Goal: Find specific page/section: Find specific page/section

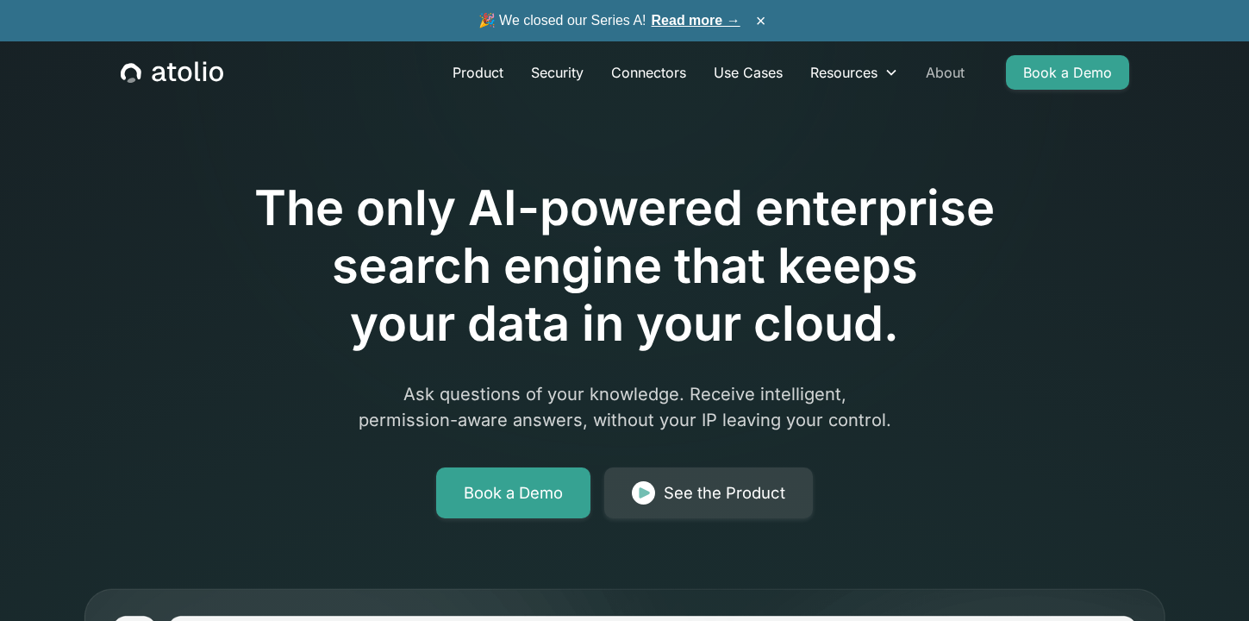
click at [959, 75] on link "About" at bounding box center [945, 72] width 66 height 34
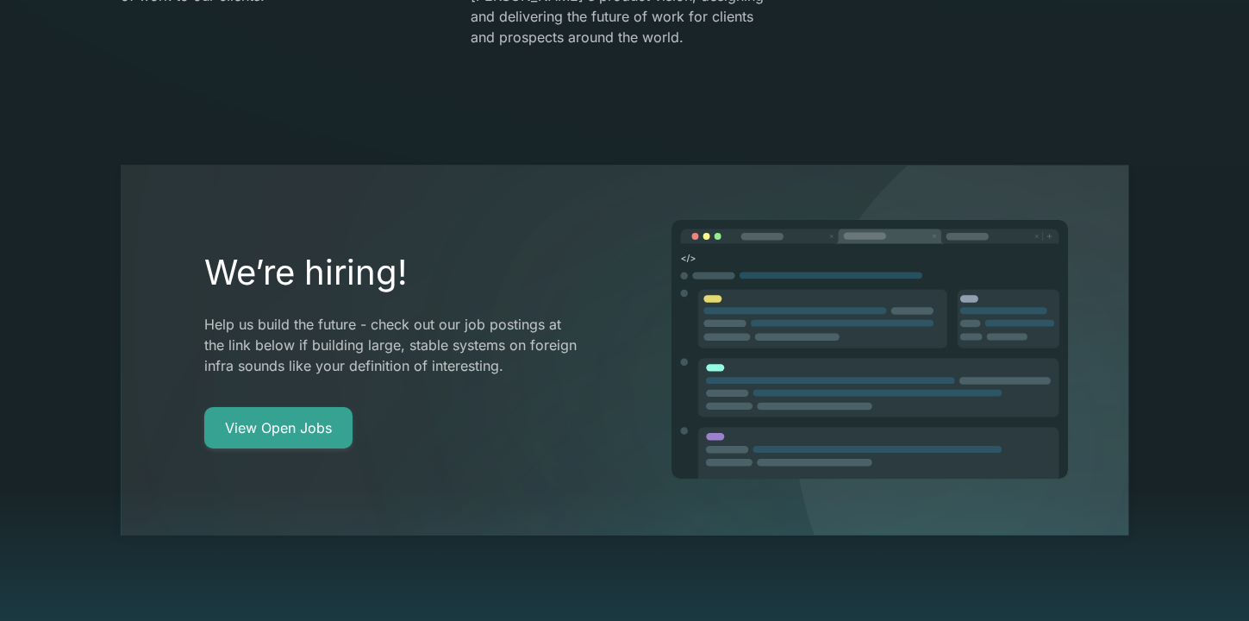
scroll to position [3128, 0]
click at [297, 405] on link "View Open Jobs" at bounding box center [278, 425] width 148 height 41
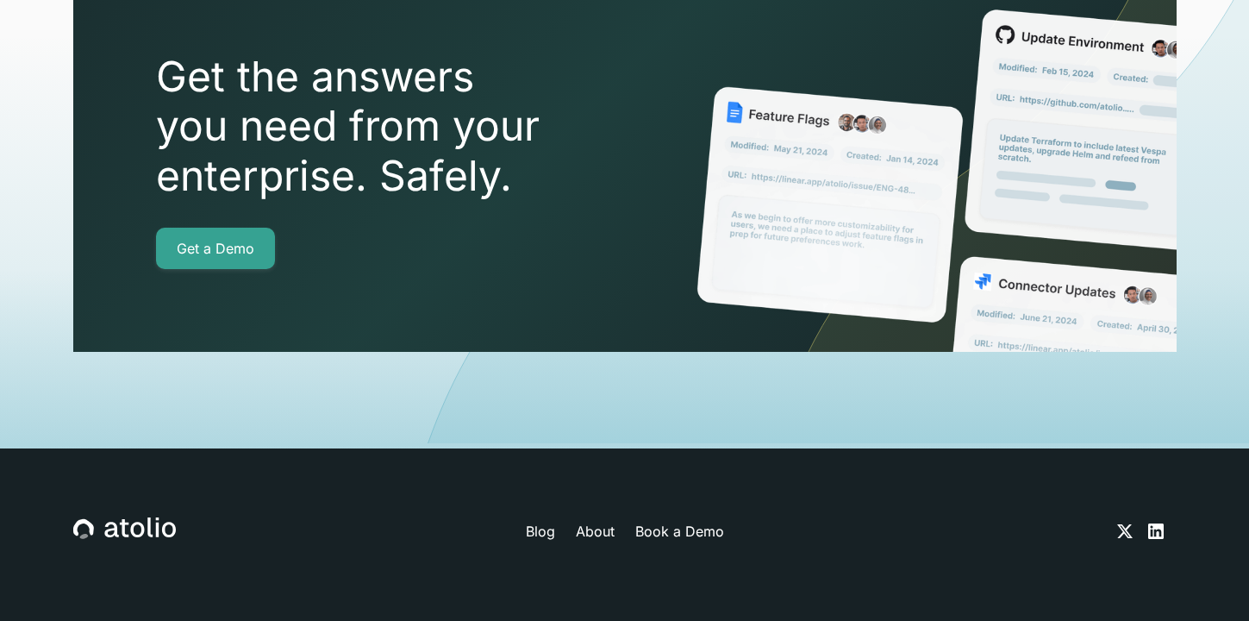
scroll to position [6238, 0]
